Goal: Task Accomplishment & Management: Manage account settings

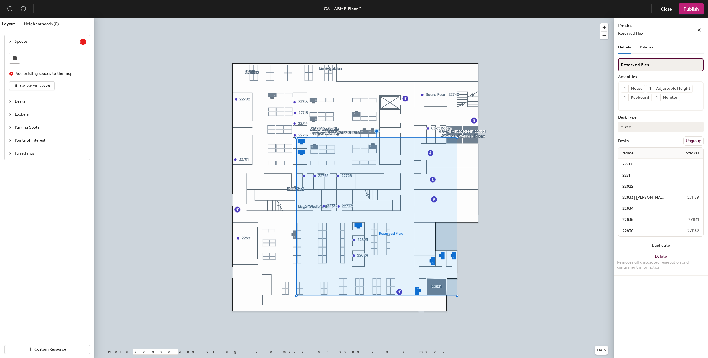
click at [654, 64] on input "Reserved Flex" at bounding box center [660, 64] width 85 height 13
click at [622, 65] on input "Reserved Flex" at bounding box center [660, 64] width 85 height 13
click at [669, 63] on input "ABMF Reserved Flex" at bounding box center [660, 64] width 85 height 13
type input "ABMF Reserved Flex"
click at [692, 141] on button "Ungroup" at bounding box center [693, 140] width 20 height 9
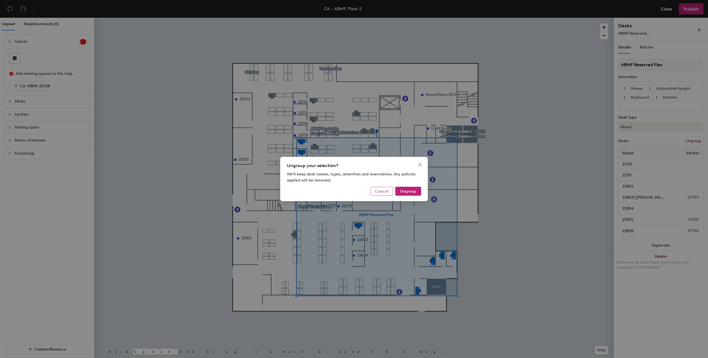
click at [385, 192] on span "Cancel" at bounding box center [381, 191] width 13 height 5
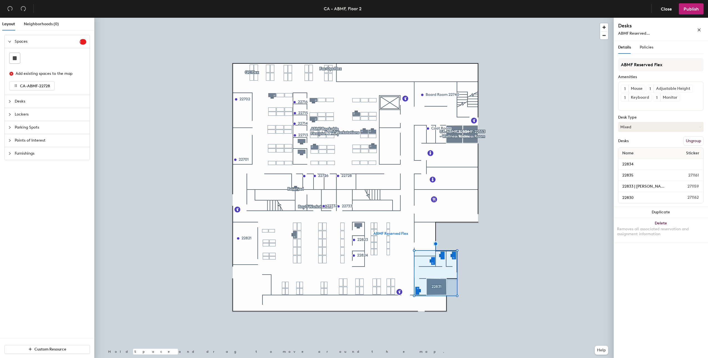
click at [697, 141] on button "Ungroup" at bounding box center [693, 140] width 20 height 9
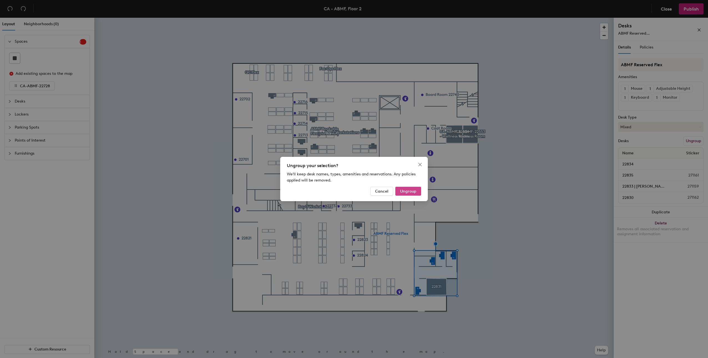
click at [406, 190] on span "Ungroup" at bounding box center [408, 191] width 16 height 5
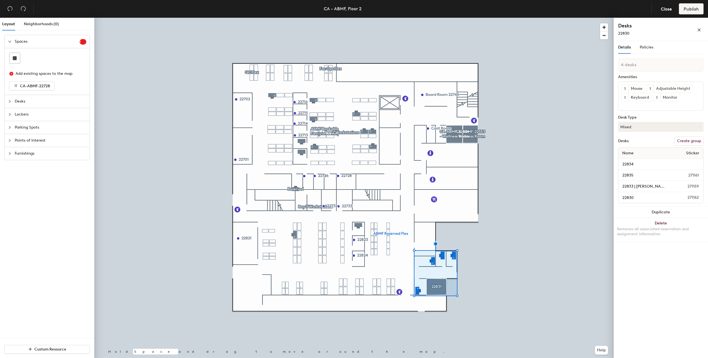
click at [683, 143] on button "Create group" at bounding box center [688, 140] width 29 height 9
click at [581, 77] on div "Layout Neighborhoods (0) Spaces 1 Add existing spaces to the map CA-ABMF-22728 …" at bounding box center [354, 189] width 708 height 343
type input "ABMF Reserved Flex"
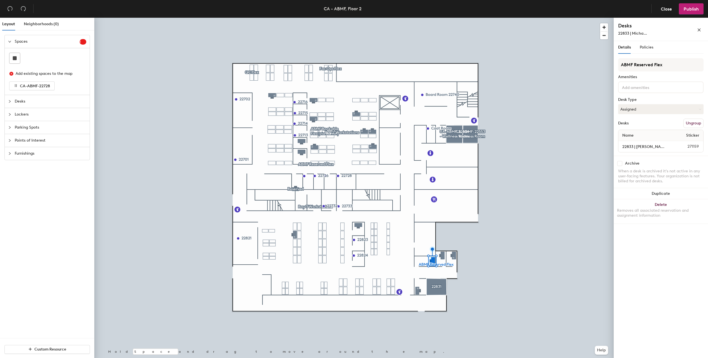
click at [622, 164] on div "Archive" at bounding box center [660, 163] width 85 height 5
click at [620, 163] on input "checkbox" at bounding box center [619, 163] width 5 height 5
checkbox input "true"
click at [665, 89] on input at bounding box center [646, 87] width 50 height 7
click at [647, 99] on div "Adjustable Height" at bounding box center [661, 100] width 84 height 8
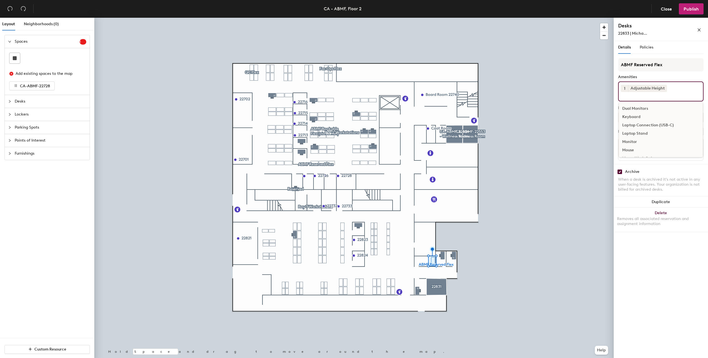
click at [633, 141] on div "Monitor" at bounding box center [661, 142] width 84 height 8
click at [639, 141] on div "Mouse" at bounding box center [661, 142] width 84 height 8
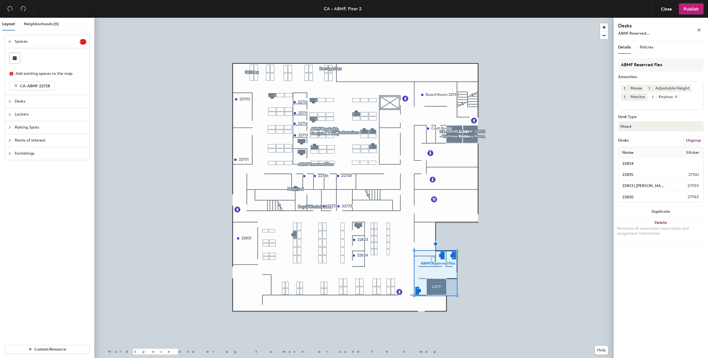
click at [664, 99] on div "Keyboard" at bounding box center [667, 96] width 23 height 7
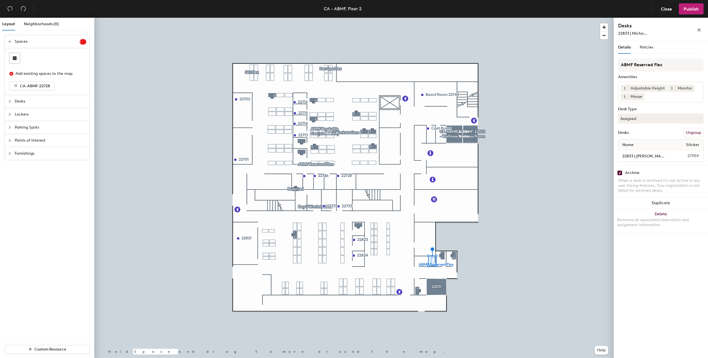
click at [660, 96] on input at bounding box center [670, 95] width 50 height 7
click at [638, 119] on div "Keyboard" at bounding box center [661, 118] width 84 height 8
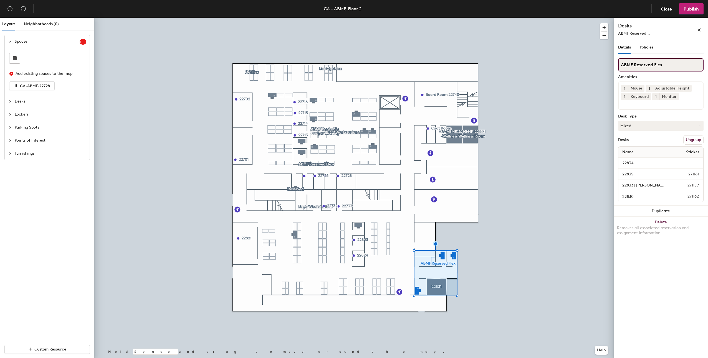
click at [661, 67] on input "ABMF Reserved Flex" at bounding box center [660, 64] width 85 height 13
click at [645, 47] on span "Policies" at bounding box center [646, 47] width 14 height 5
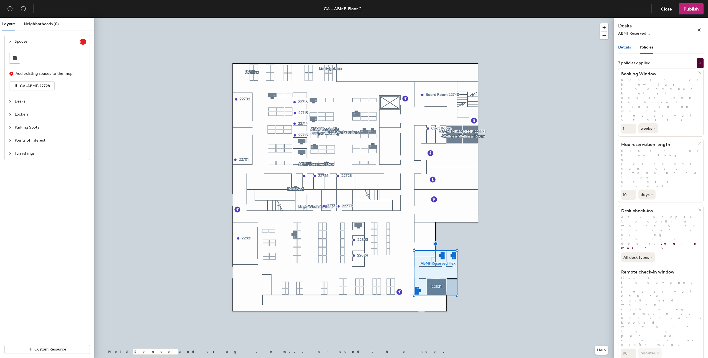
click at [630, 47] on span "Details" at bounding box center [624, 47] width 13 height 5
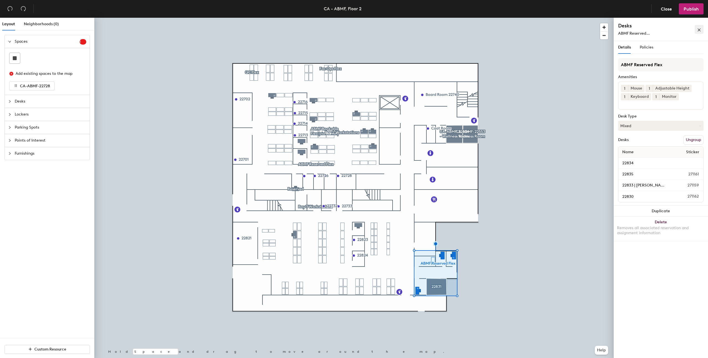
click at [698, 30] on icon "close" at bounding box center [698, 30] width 3 height 3
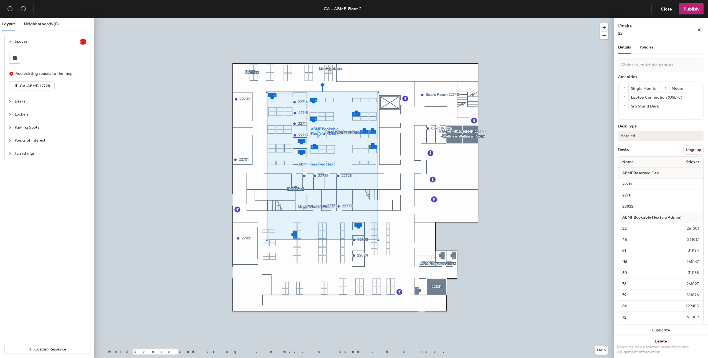
click at [691, 150] on button "Ungroup" at bounding box center [693, 149] width 20 height 9
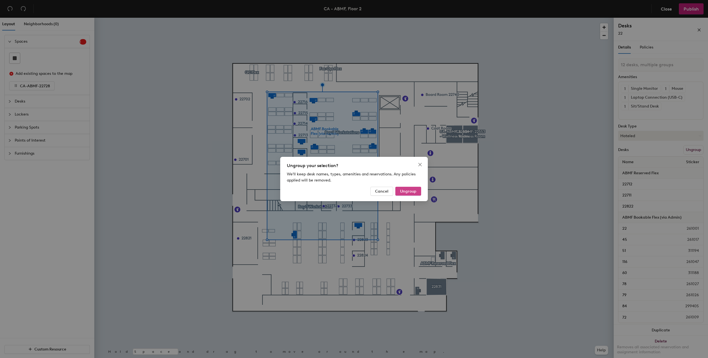
click at [410, 192] on span "Ungroup" at bounding box center [408, 191] width 16 height 5
type input "12 desks"
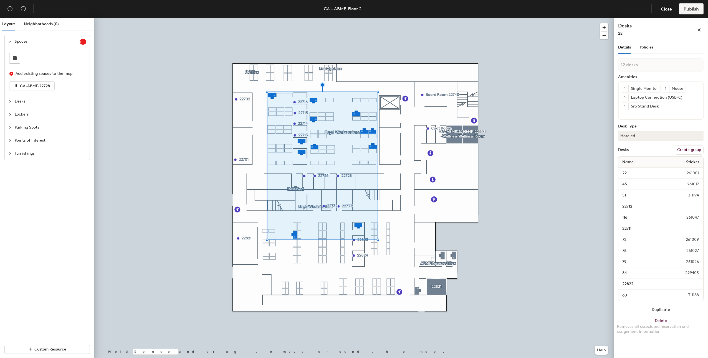
click at [693, 151] on button "Create group" at bounding box center [688, 149] width 29 height 9
click at [581, 77] on div "Layout Neighborhoods (0) Spaces 1 Add existing spaces to the map CA-ABMF-22728 …" at bounding box center [354, 189] width 708 height 343
click at [653, 64] on input "ABMF" at bounding box center [660, 64] width 85 height 13
type input "ABMF Bookable Flex (via Admin)"
click at [693, 10] on span "Publish" at bounding box center [690, 8] width 15 height 5
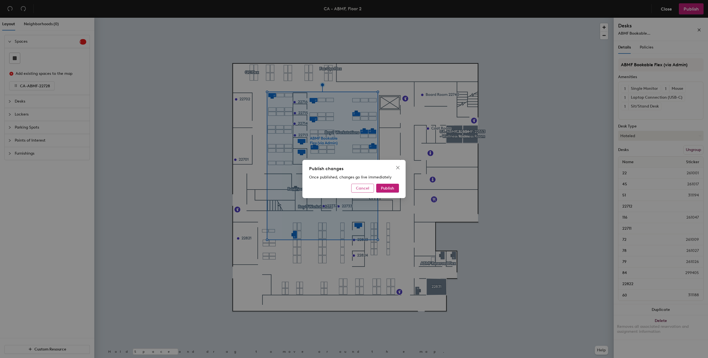
click at [368, 189] on span "Cancel" at bounding box center [362, 188] width 13 height 5
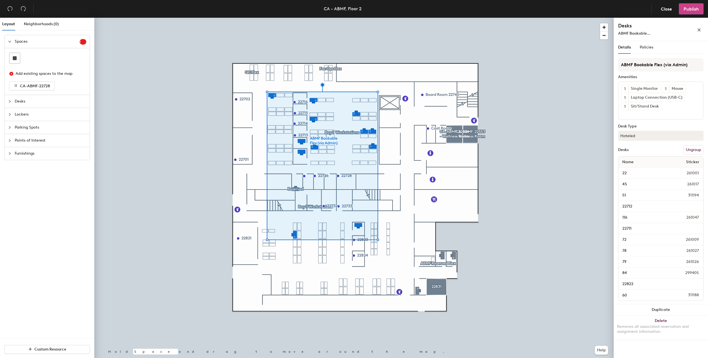
click at [690, 10] on span "Publish" at bounding box center [690, 8] width 15 height 5
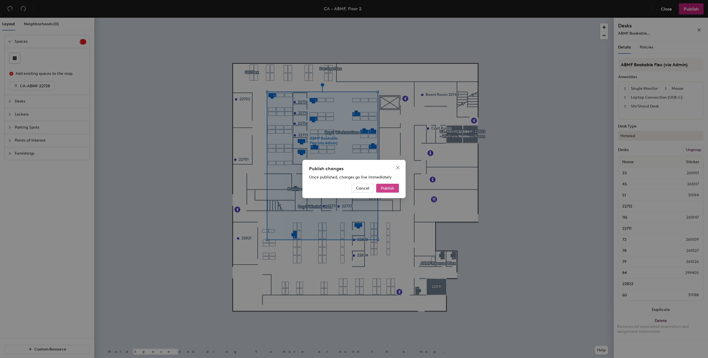
click at [384, 187] on span "Publish" at bounding box center [387, 188] width 13 height 5
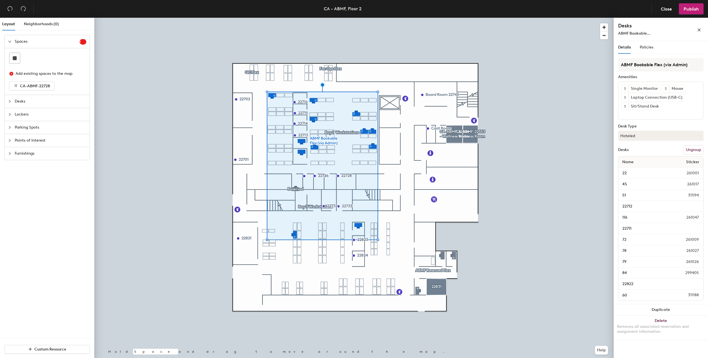
click at [690, 149] on button "Ungroup" at bounding box center [693, 149] width 20 height 9
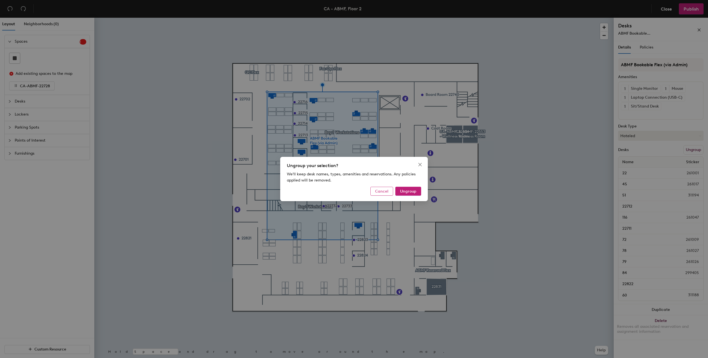
click at [381, 194] on span "Cancel" at bounding box center [381, 191] width 13 height 5
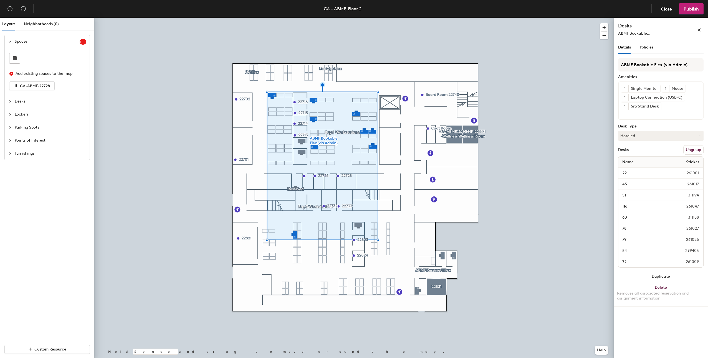
click at [694, 150] on button "Ungroup" at bounding box center [693, 149] width 20 height 9
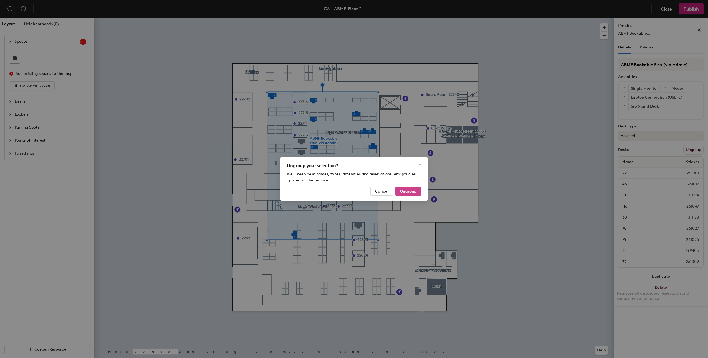
click at [414, 191] on span "Ungroup" at bounding box center [408, 191] width 16 height 5
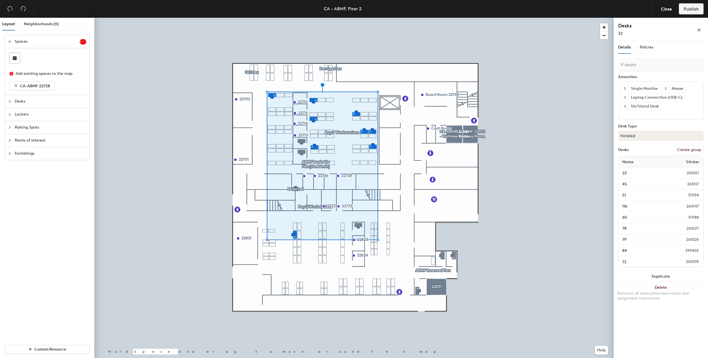
click at [689, 151] on button "Create group" at bounding box center [688, 149] width 29 height 9
click at [582, 75] on div "Layout Neighborhoods (0) Spaces 1 Add existing spaces to the map CA-ABMF-22728 …" at bounding box center [354, 189] width 708 height 343
type input "a"
type input "ABMF Bookable via Jira"
click at [257, 18] on div at bounding box center [353, 18] width 519 height 0
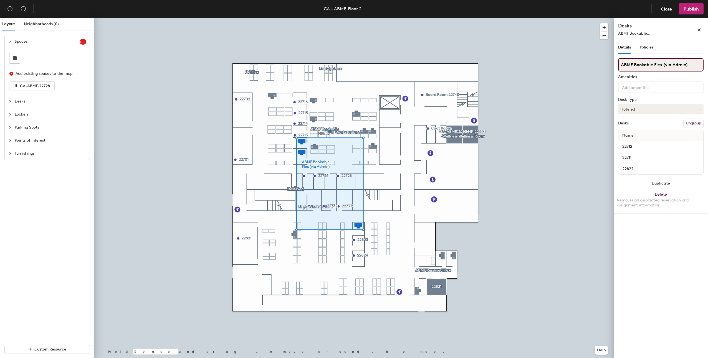
click at [676, 66] on input "ABMF Bookable Flex (via Admin)" at bounding box center [660, 64] width 85 height 13
drag, startPoint x: 663, startPoint y: 65, endPoint x: 707, endPoint y: 67, distance: 44.1
click at [707, 67] on html "Skip navigation Schedule Office People Analytics Visits Deliveries Services Man…" at bounding box center [354, 179] width 708 height 358
type input "ABMF Bookable Flex"
click at [688, 7] on span "Publish" at bounding box center [690, 8] width 15 height 5
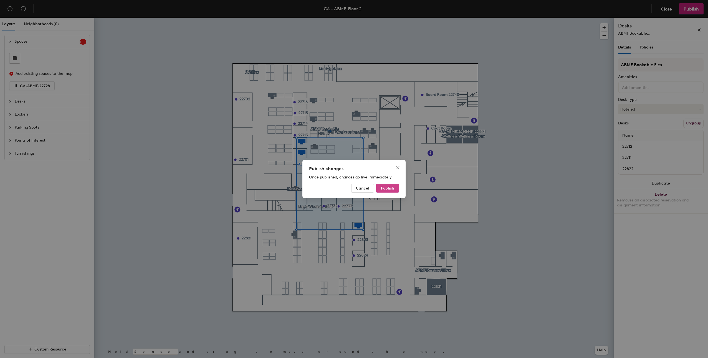
click at [385, 187] on span "Publish" at bounding box center [387, 188] width 13 height 5
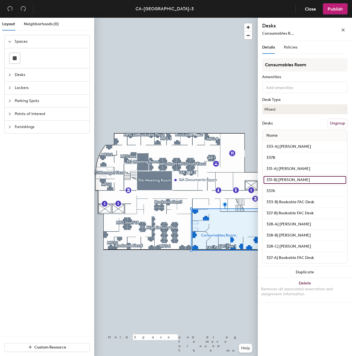
click at [297, 179] on input "331-B| [PERSON_NAME]" at bounding box center [305, 180] width 83 height 8
click at [319, 180] on input "331-B| [PERSON_NAME]" at bounding box center [305, 180] width 83 height 8
drag, startPoint x: 321, startPoint y: 179, endPoint x: 279, endPoint y: 179, distance: 41.9
click at [279, 179] on input "331-B| [PERSON_NAME]" at bounding box center [305, 180] width 83 height 8
type input "331-B| [PERSON_NAME]"
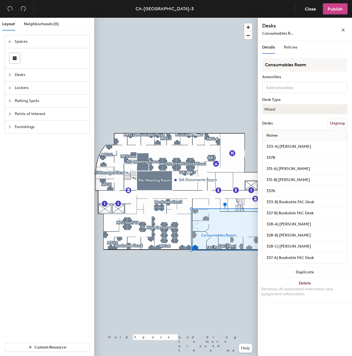
click at [337, 6] on span "Publish" at bounding box center [335, 8] width 15 height 5
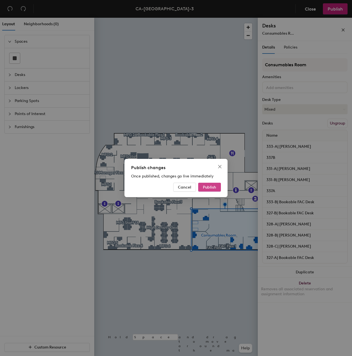
click at [206, 188] on span "Publish" at bounding box center [209, 187] width 13 height 5
